Goal: Task Accomplishment & Management: Complete application form

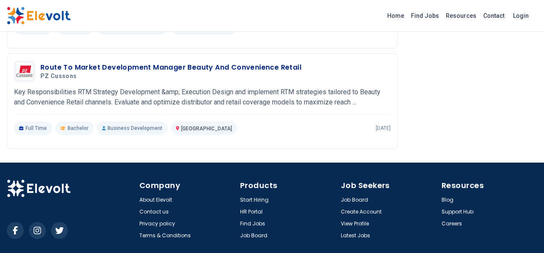
scroll to position [943, 0]
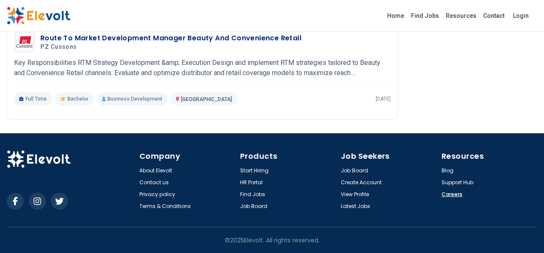
click at [446, 193] on link "Careers" at bounding box center [452, 194] width 21 height 7
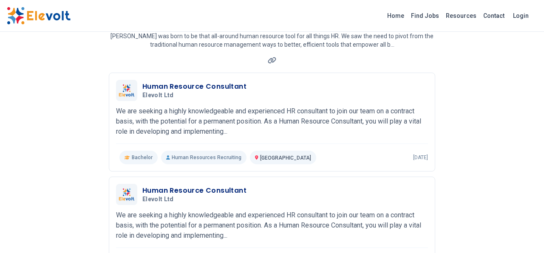
scroll to position [46, 0]
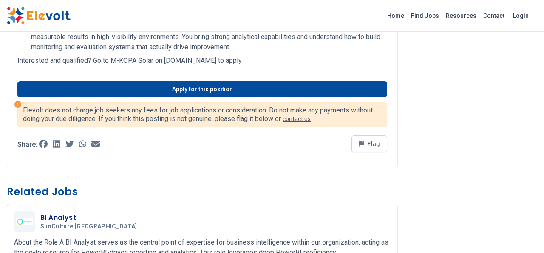
scroll to position [346, 0]
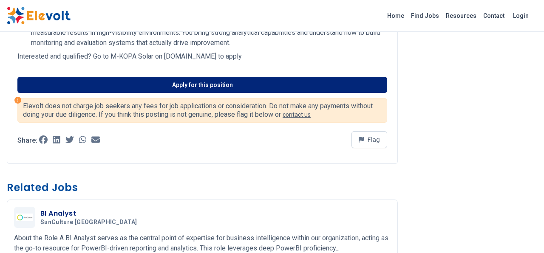
click at [245, 89] on link "Apply for this position" at bounding box center [202, 85] width 370 height 16
